Goal: Task Accomplishment & Management: Manage account settings

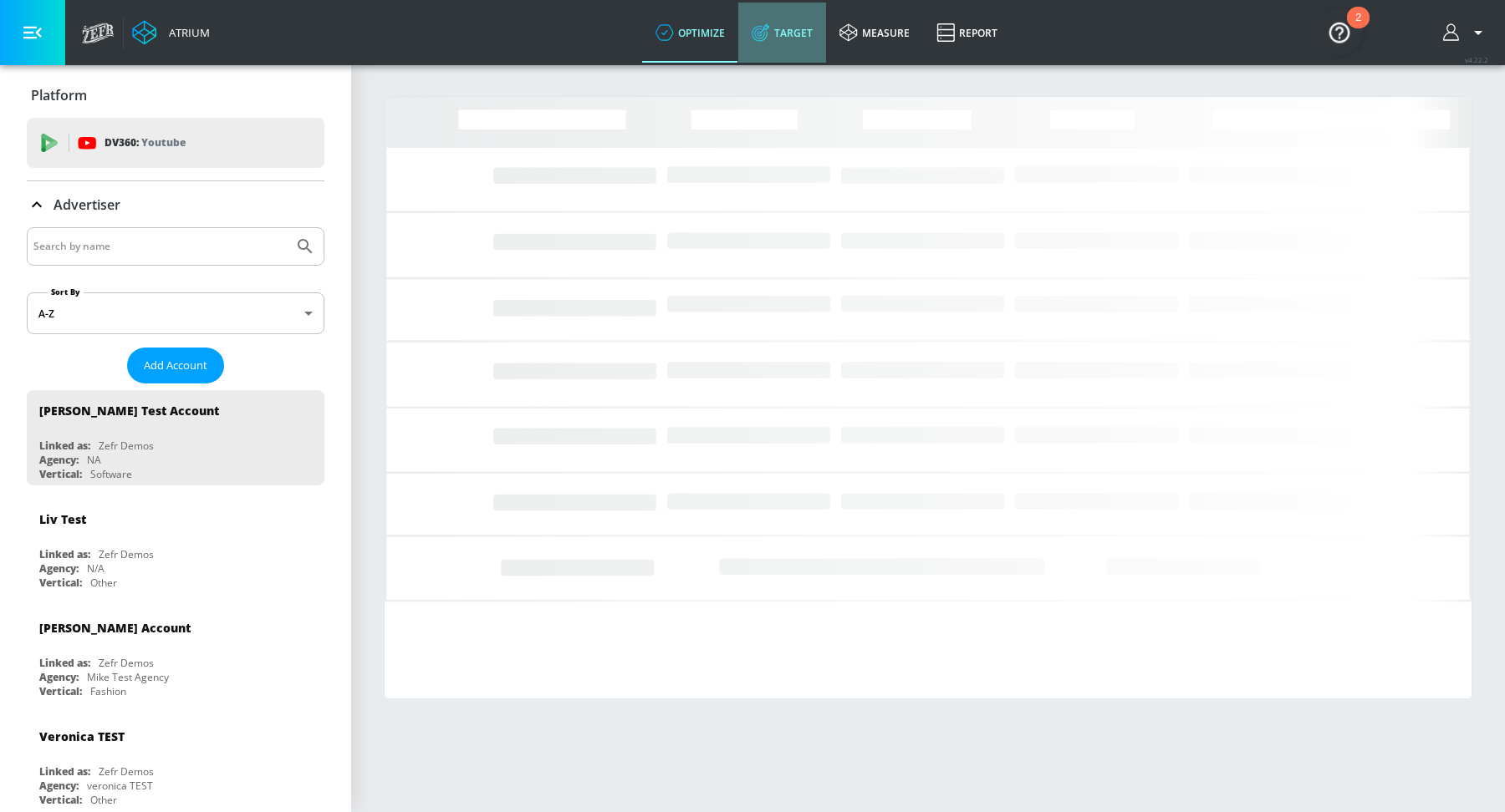
click at [798, 37] on link "Target" at bounding box center [782, 32] width 88 height 60
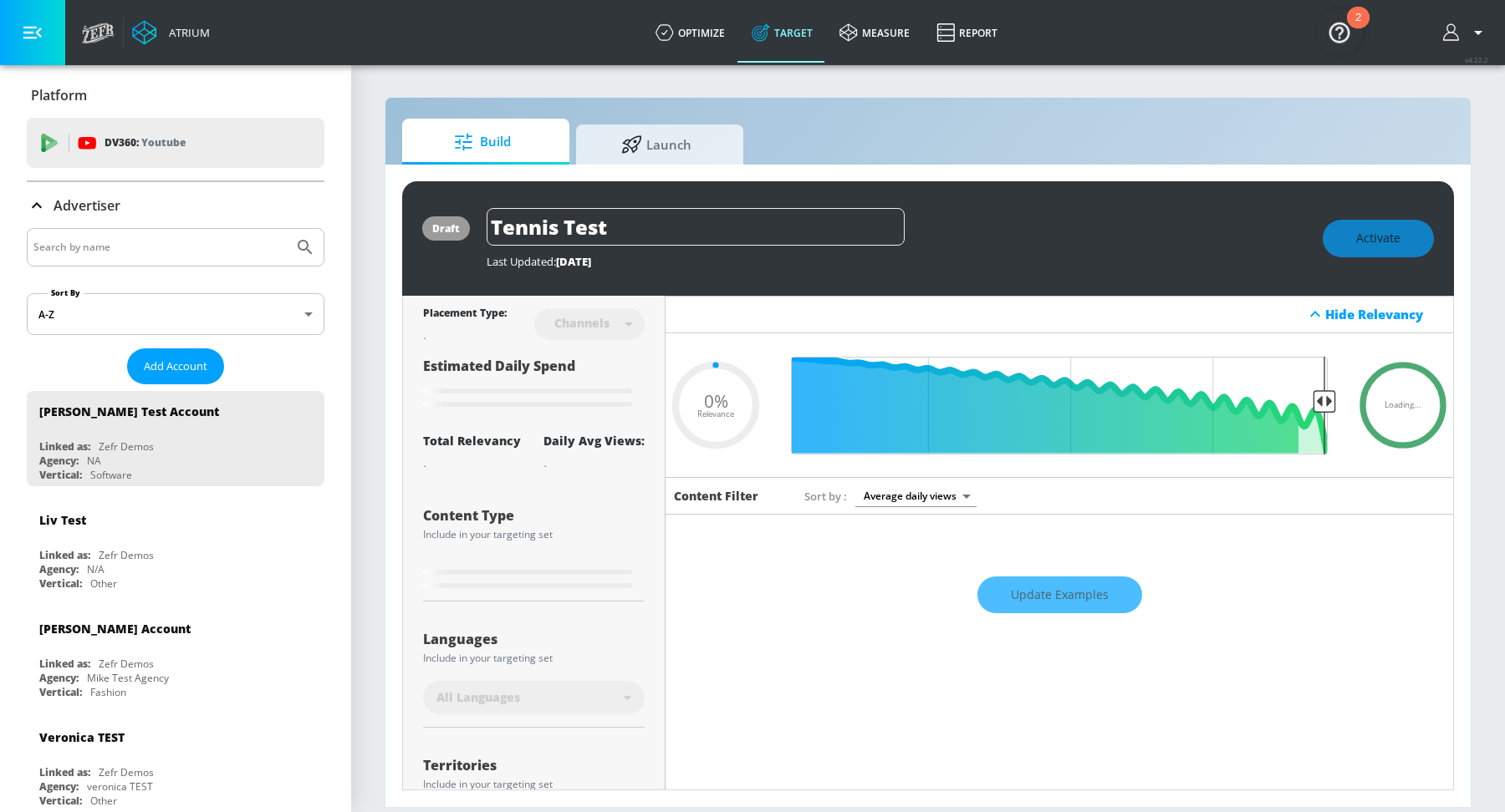
click at [145, 254] on input "Search by name" at bounding box center [160, 247] width 254 height 21
type input "0.22"
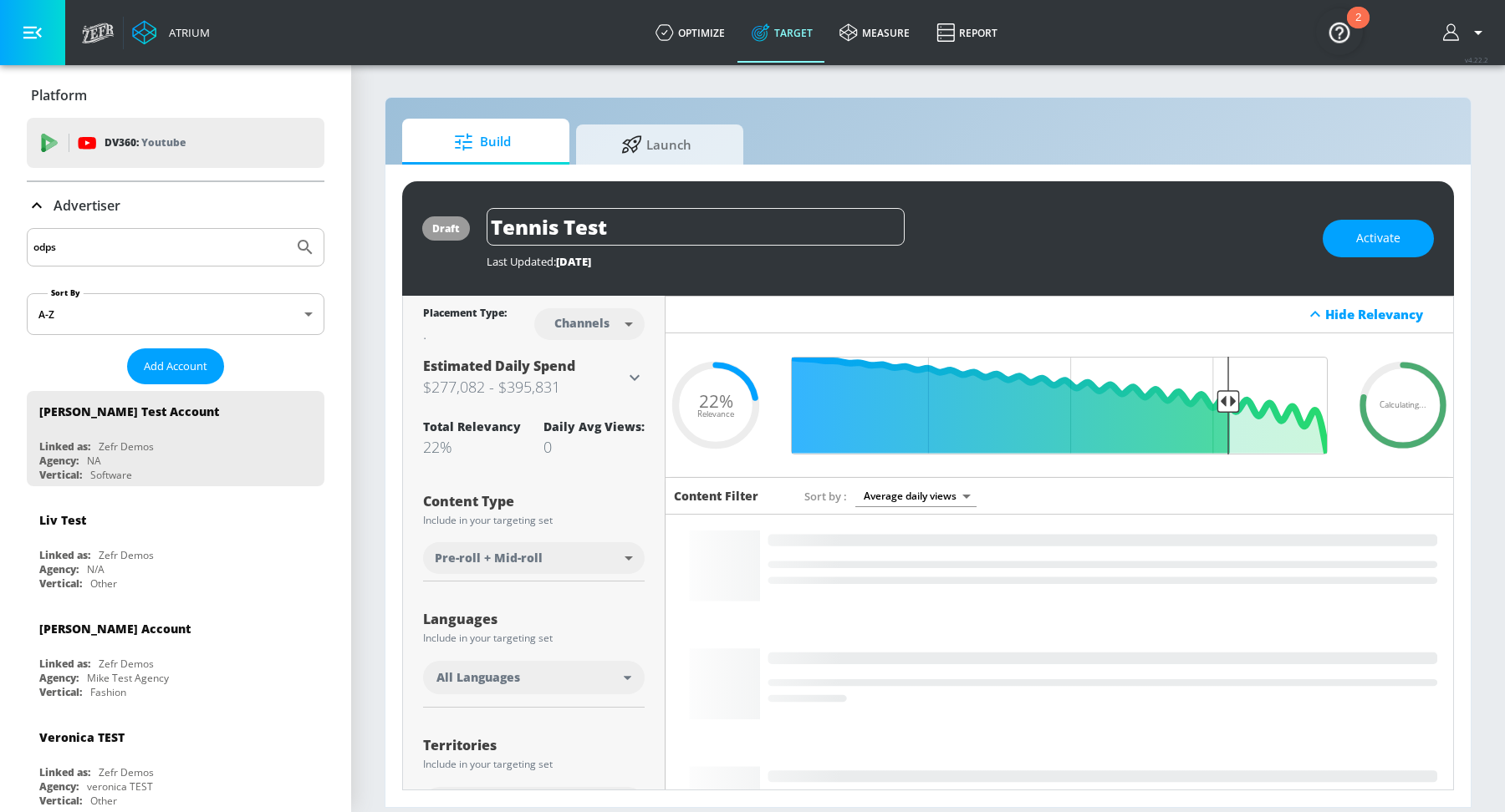
type input "odps"
click at [305, 245] on icon "Submit Search" at bounding box center [304, 247] width 20 height 20
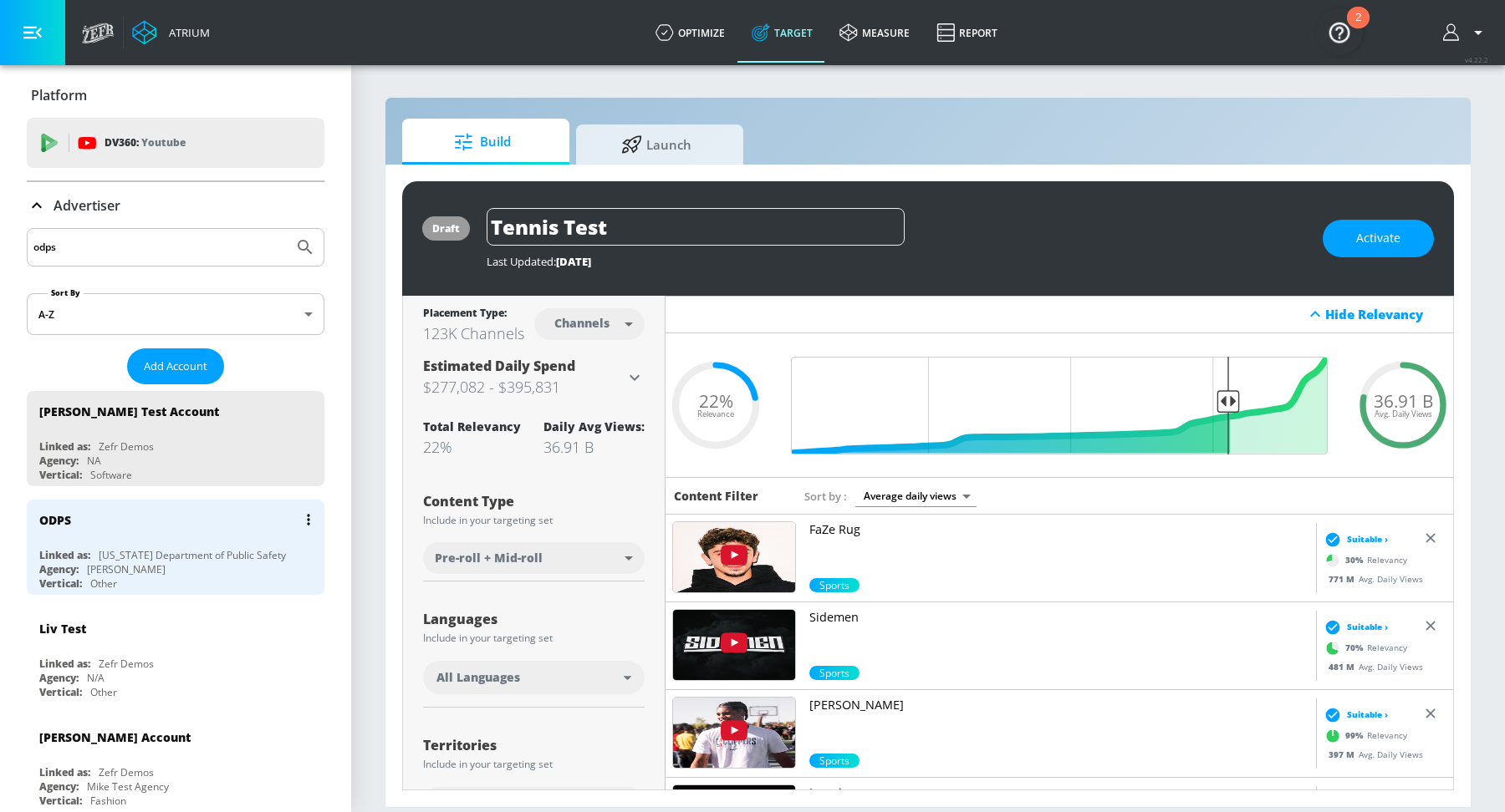
click at [153, 536] on div "ODPS" at bounding box center [179, 519] width 281 height 40
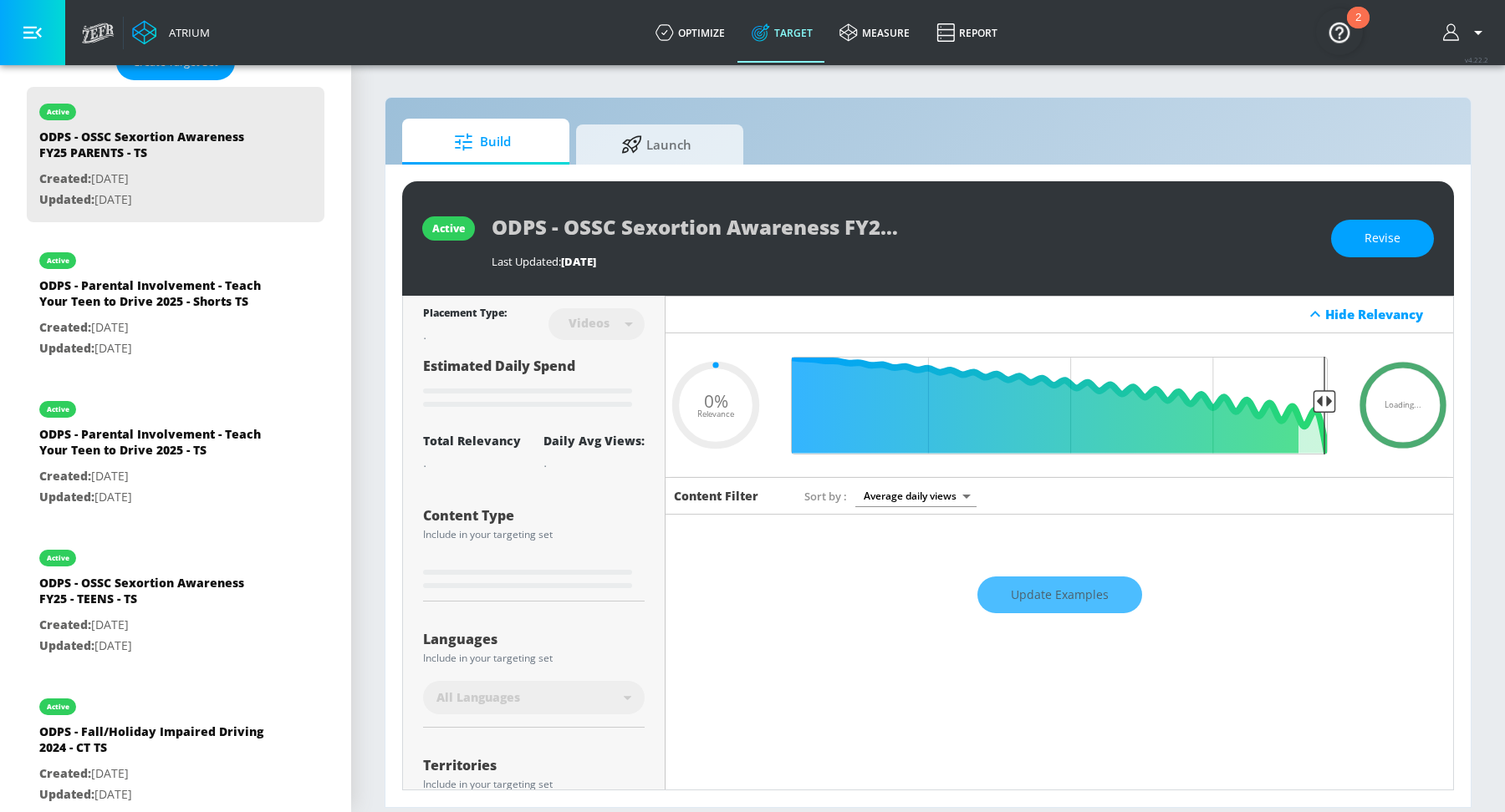
scroll to position [490, 0]
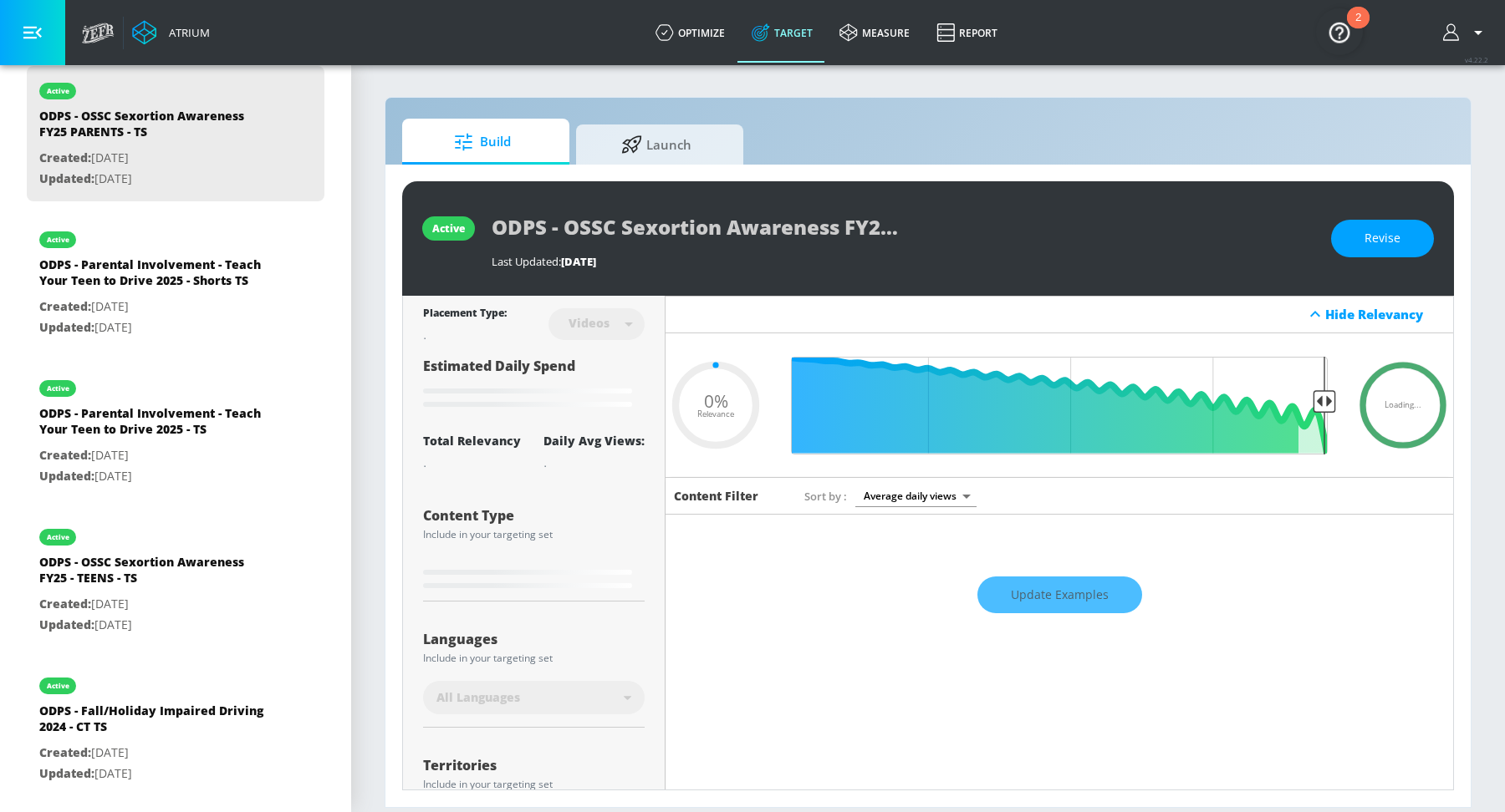
type input "0.35"
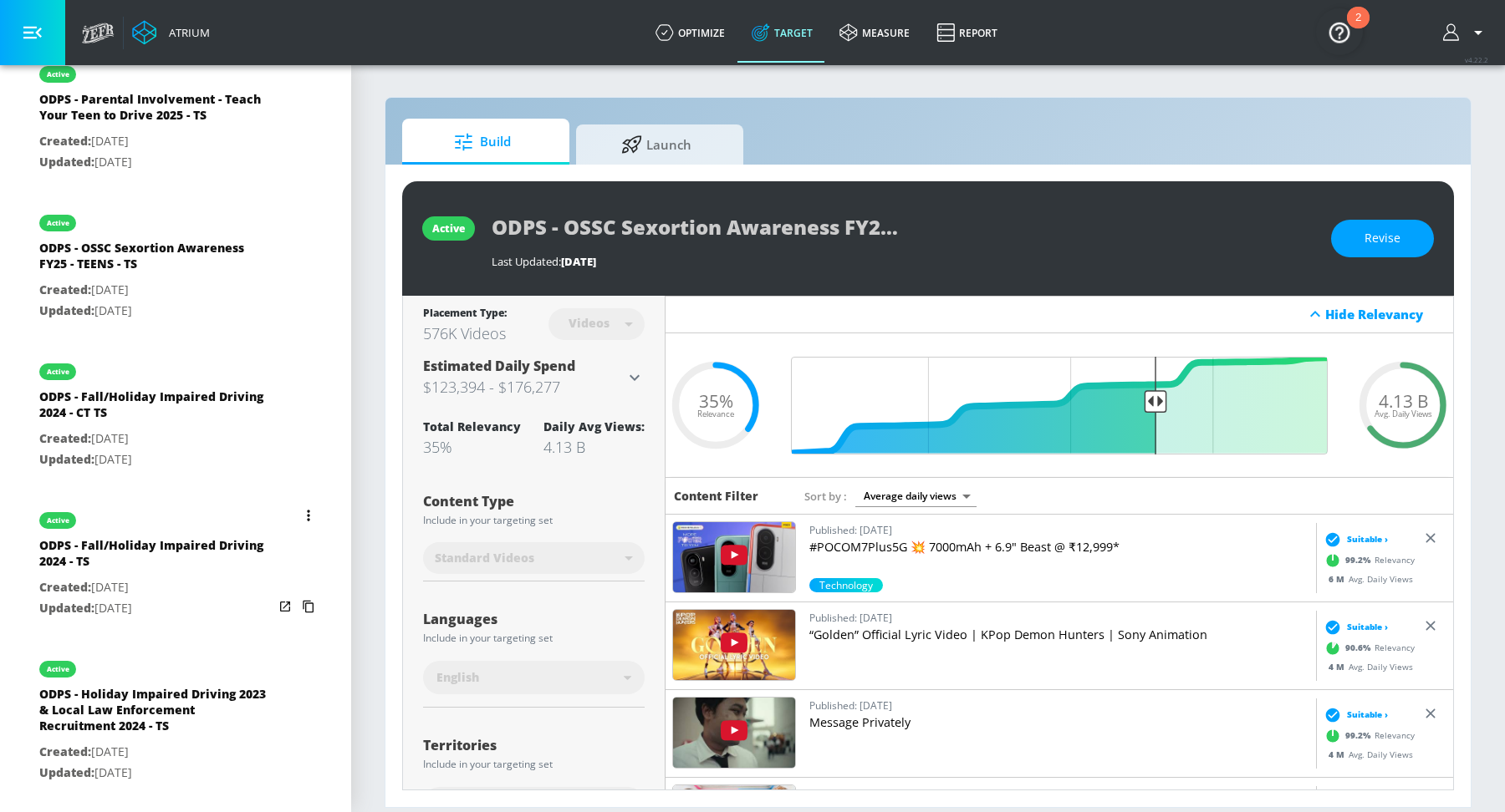
scroll to position [803, 0]
click at [167, 556] on div "ODPS - Fall/Holiday Impaired Driving 2024 - TS" at bounding box center [156, 558] width 234 height 40
type input "ODPS - Fall/Holiday Impaired Driving 2024 - TS"
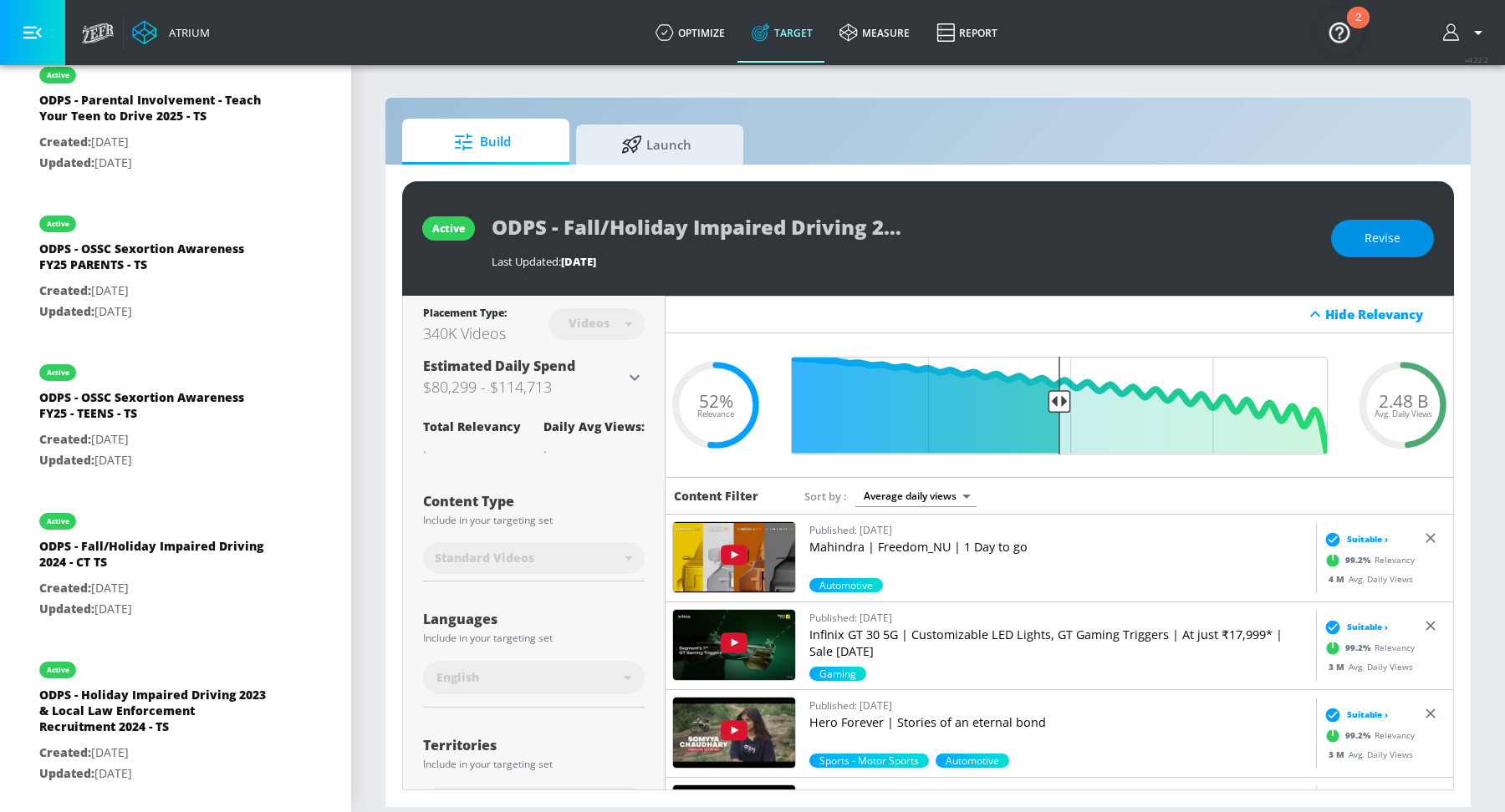
click at [1350, 245] on button "Revise" at bounding box center [1382, 238] width 102 height 38
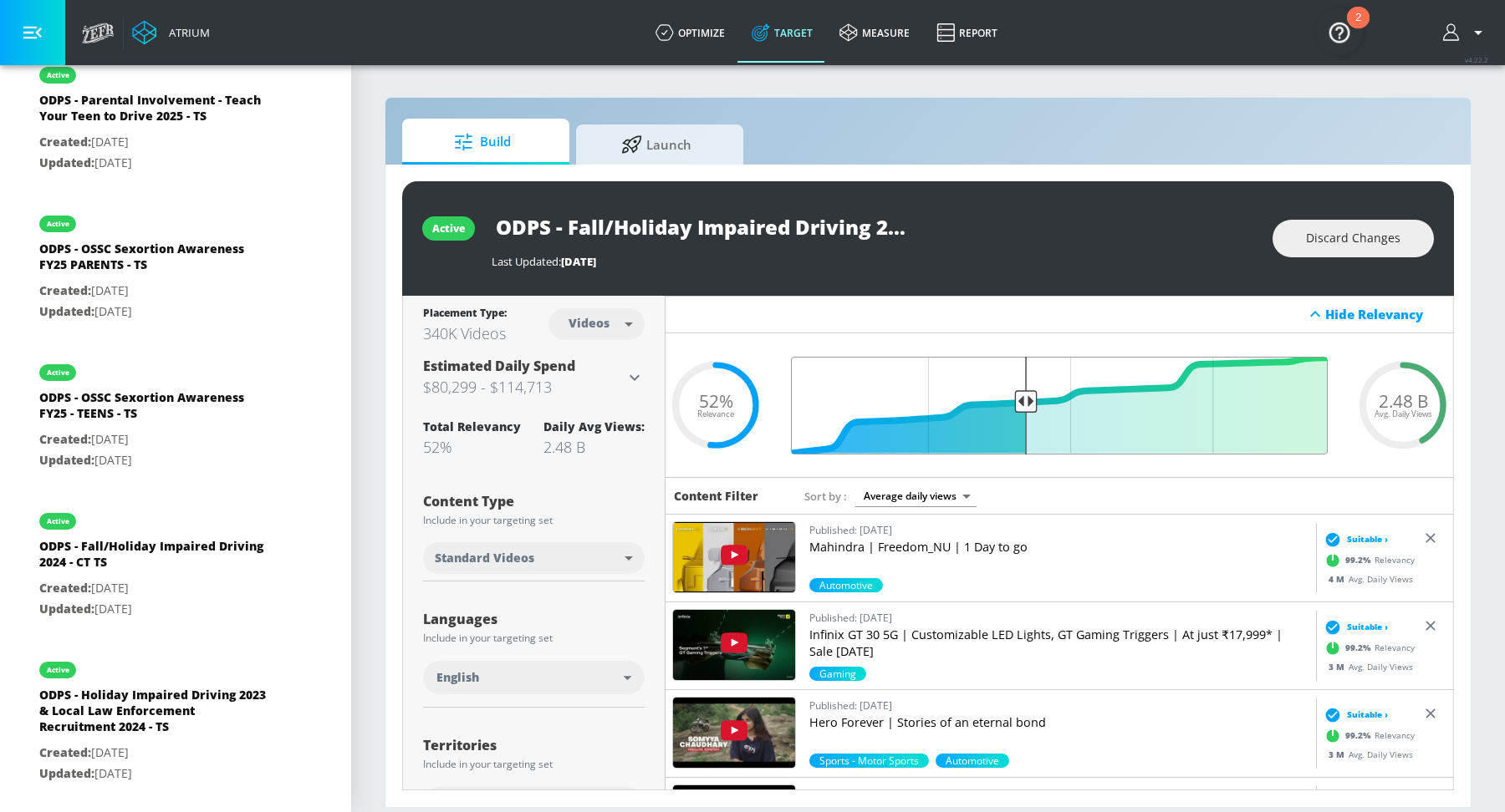
drag, startPoint x: 1060, startPoint y: 398, endPoint x: 1027, endPoint y: 404, distance: 33.5
click at [1027, 404] on input "Final Threshold" at bounding box center [1059, 406] width 553 height 98
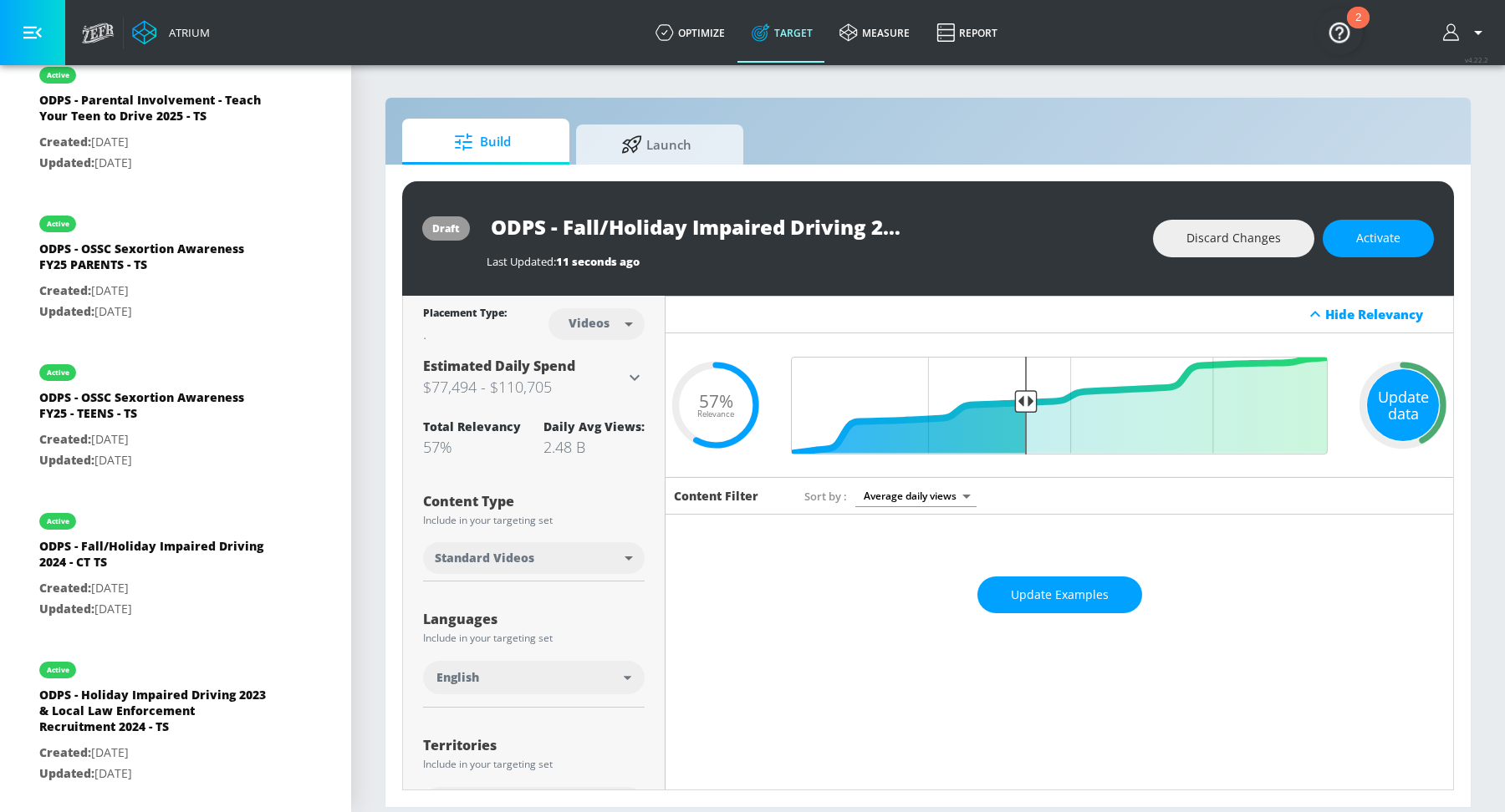
click at [1386, 397] on div "Update data" at bounding box center [1403, 406] width 72 height 72
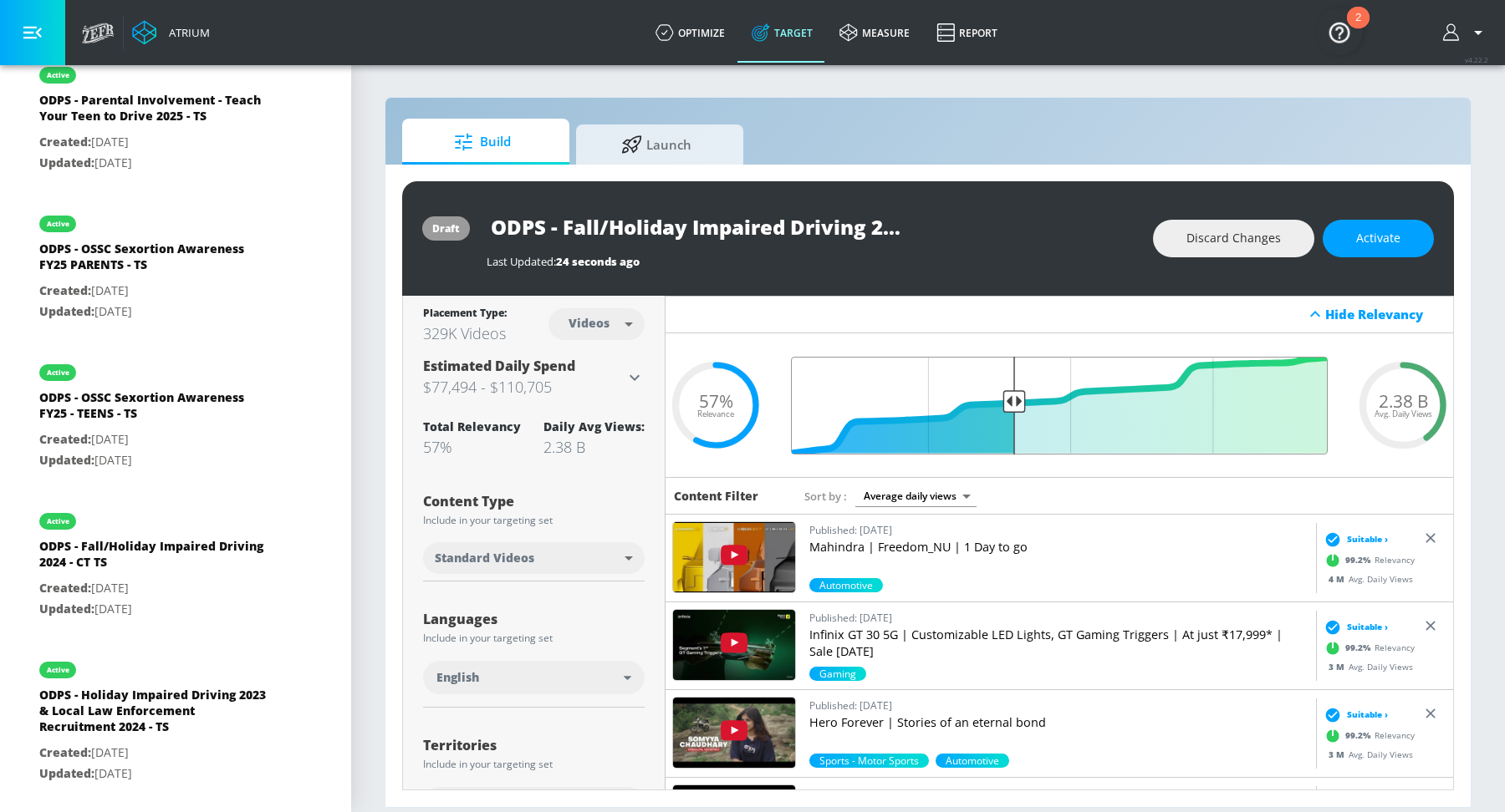
type input "0.6"
drag, startPoint x: 1022, startPoint y: 402, endPoint x: 1011, endPoint y: 400, distance: 11.2
click at [1011, 400] on input "Final Threshold" at bounding box center [1059, 406] width 553 height 98
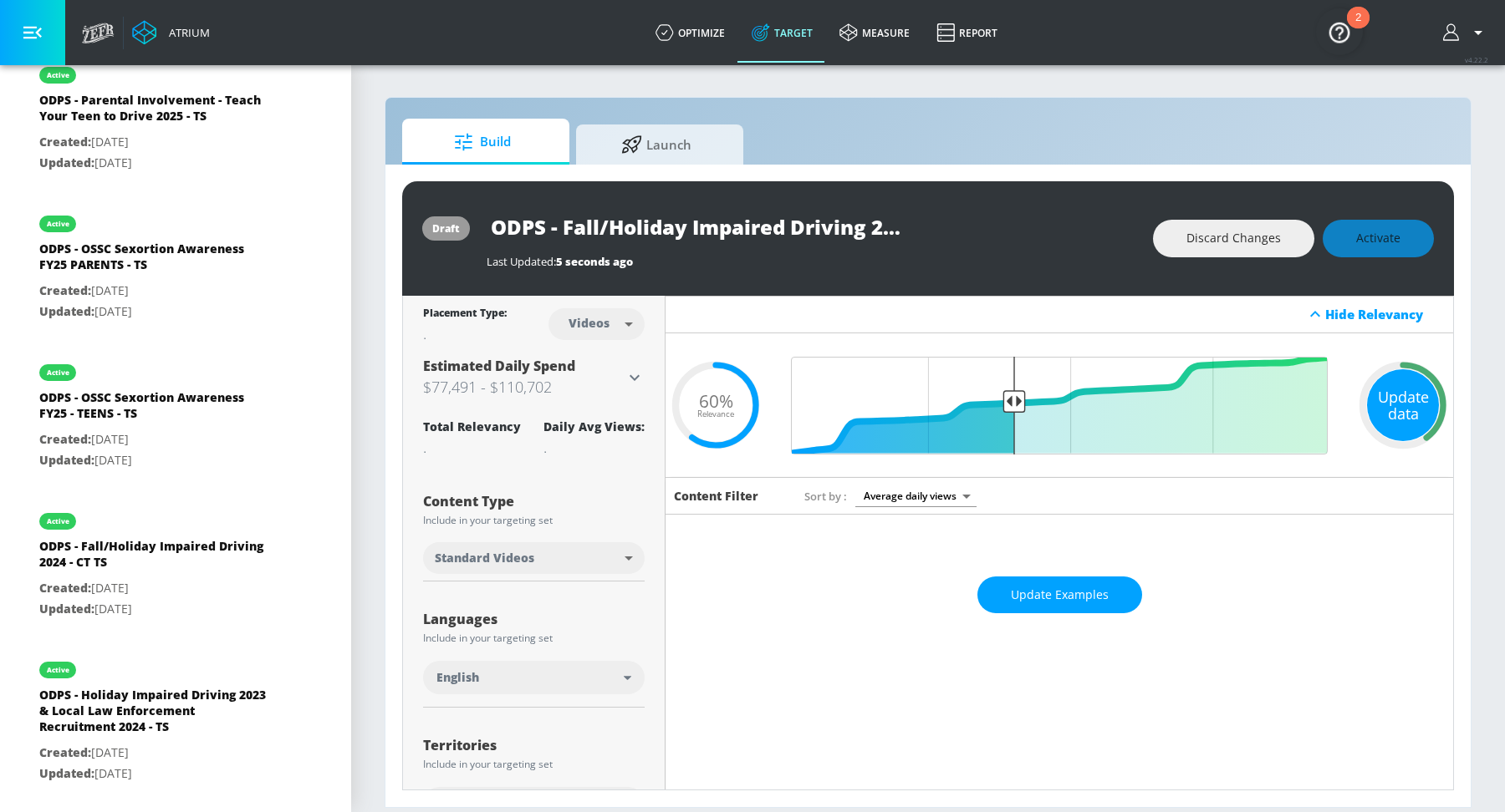
click at [1391, 419] on div "Update data" at bounding box center [1403, 406] width 72 height 72
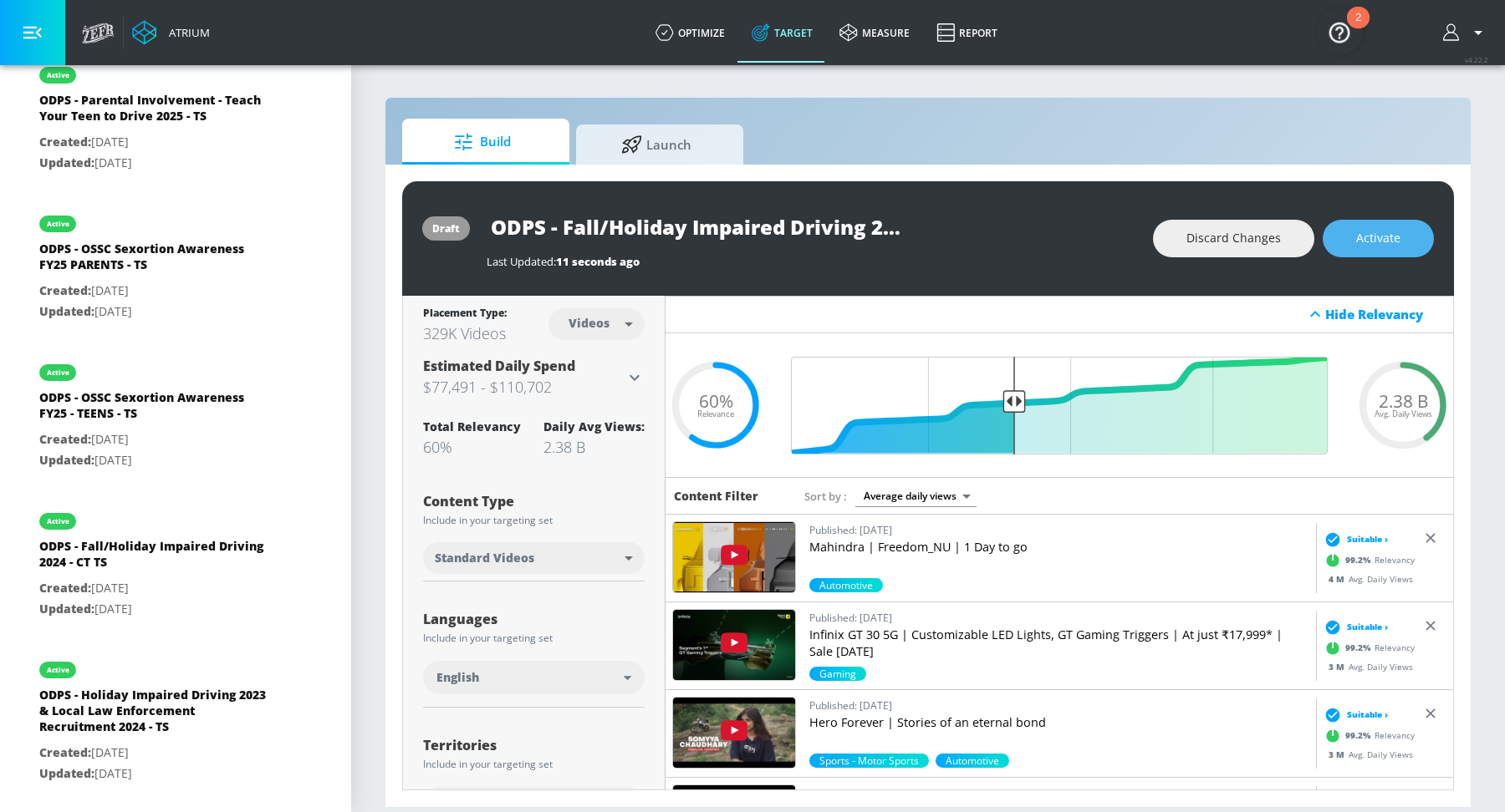
click at [1373, 237] on span "Activate" at bounding box center [1379, 238] width 44 height 20
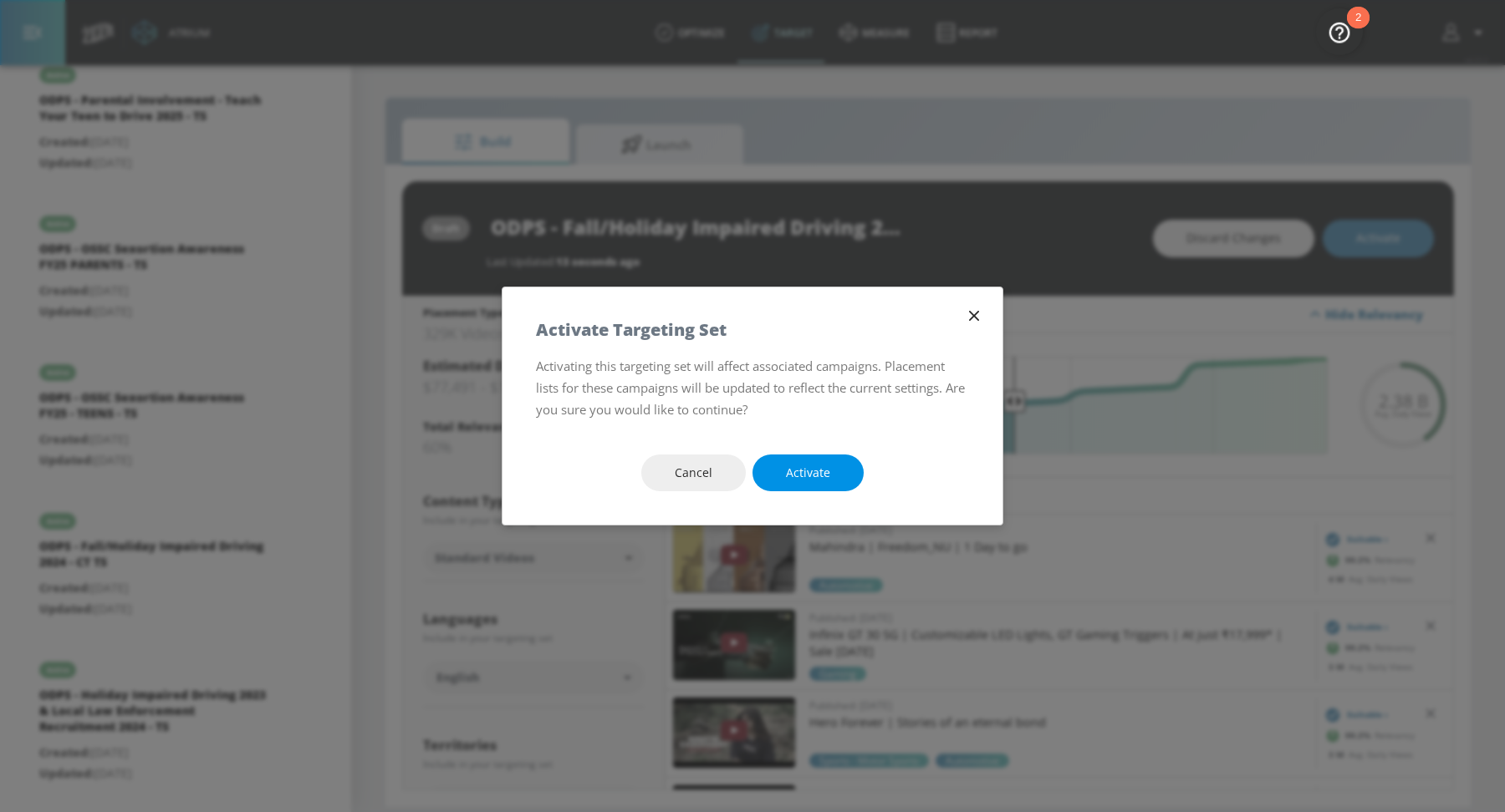
click at [811, 456] on button "Activate" at bounding box center [808, 473] width 111 height 38
